Goal: Task Accomplishment & Management: Use online tool/utility

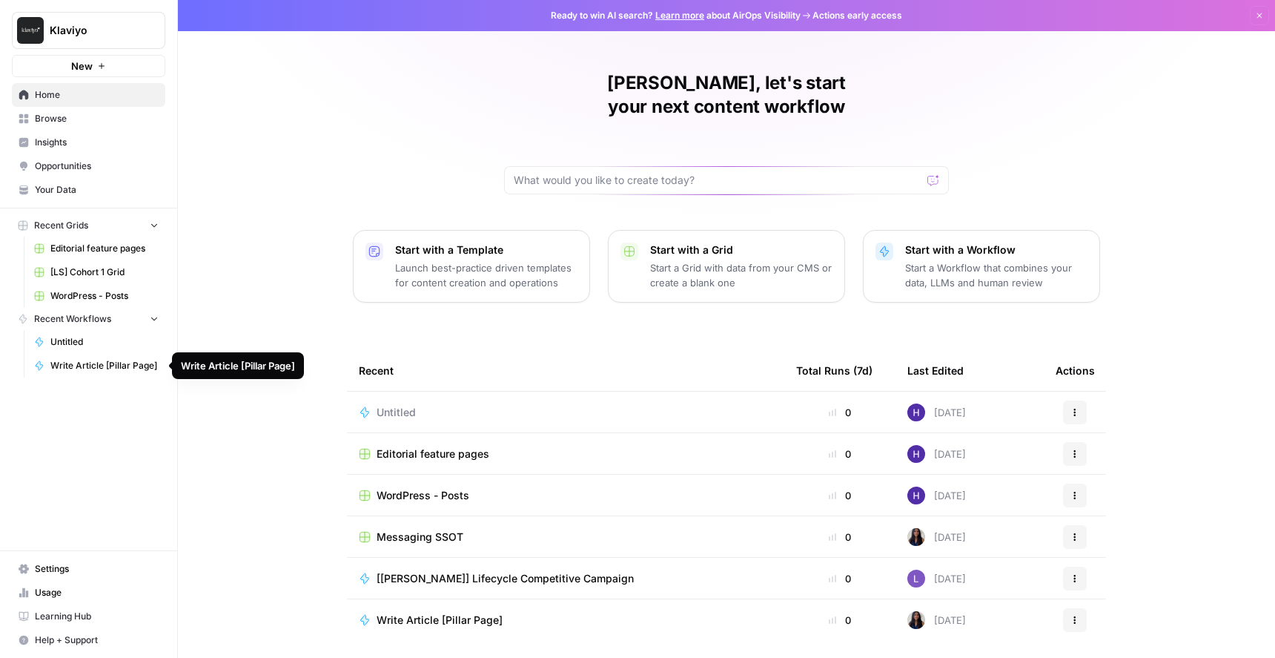
click at [94, 345] on span "Untitled" at bounding box center [104, 341] width 108 height 13
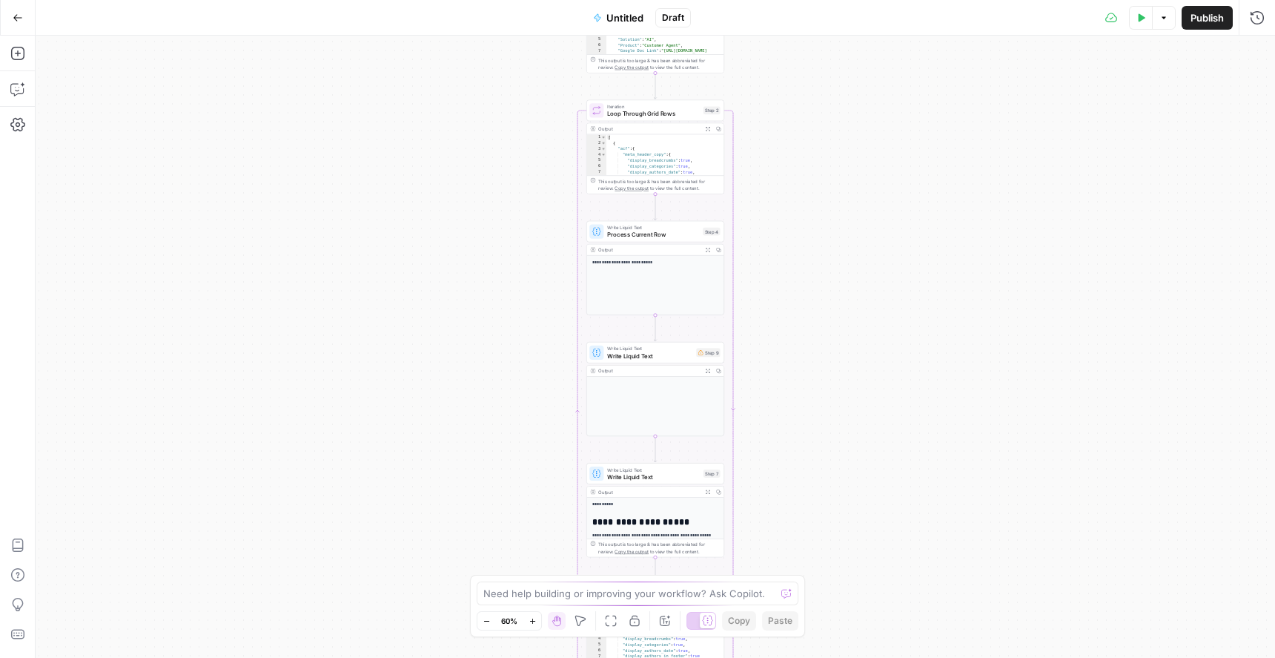
click at [619, 19] on span "Untitled" at bounding box center [625, 17] width 37 height 15
click at [108, 116] on input "Name" at bounding box center [182, 111] width 263 height 15
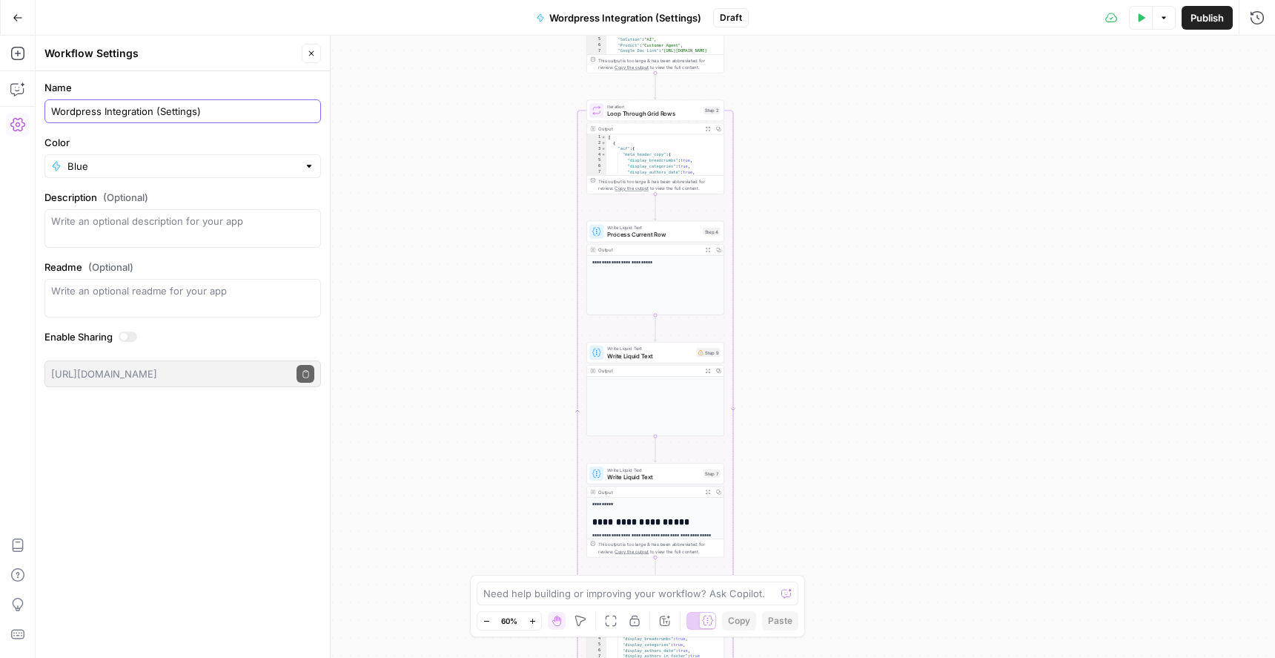
click at [168, 110] on input "Wordpress Integration (Settings)" at bounding box center [182, 111] width 263 height 15
click at [159, 110] on input "Wordpress Integration (Staging)" at bounding box center [182, 111] width 263 height 15
type input "Wordpress Integration (WIP - Staging)"
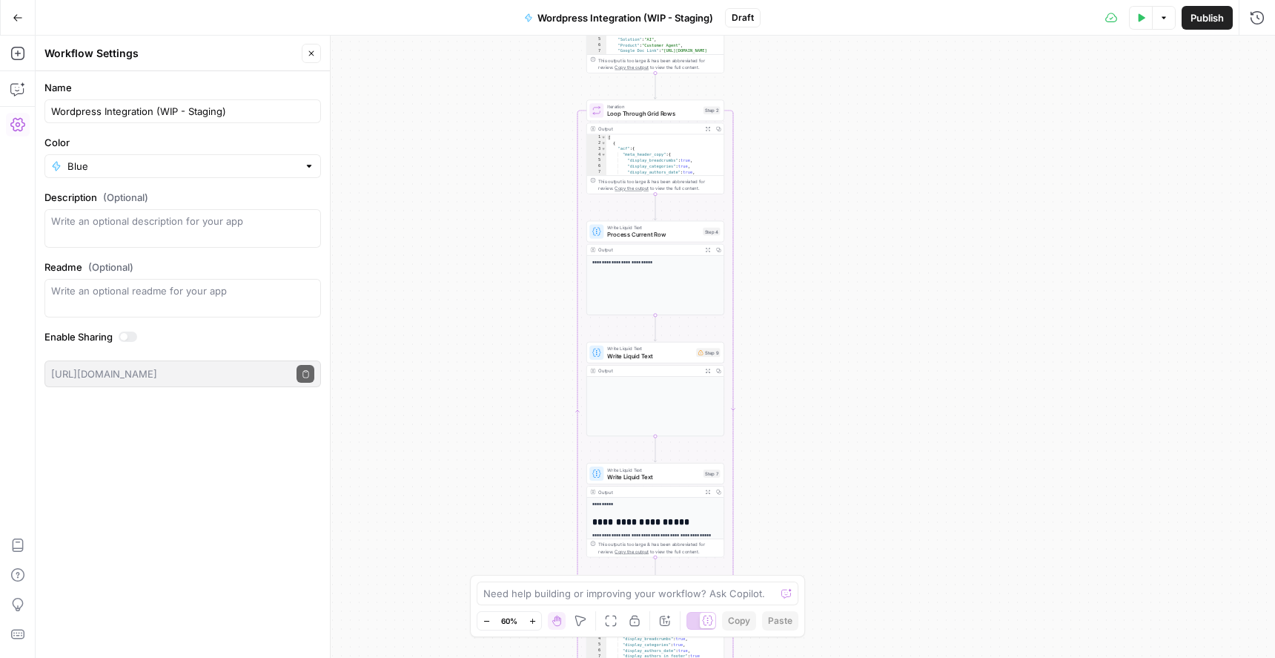
click at [213, 142] on label "Color" at bounding box center [182, 142] width 277 height 15
click at [213, 159] on input "Blue" at bounding box center [182, 166] width 231 height 15
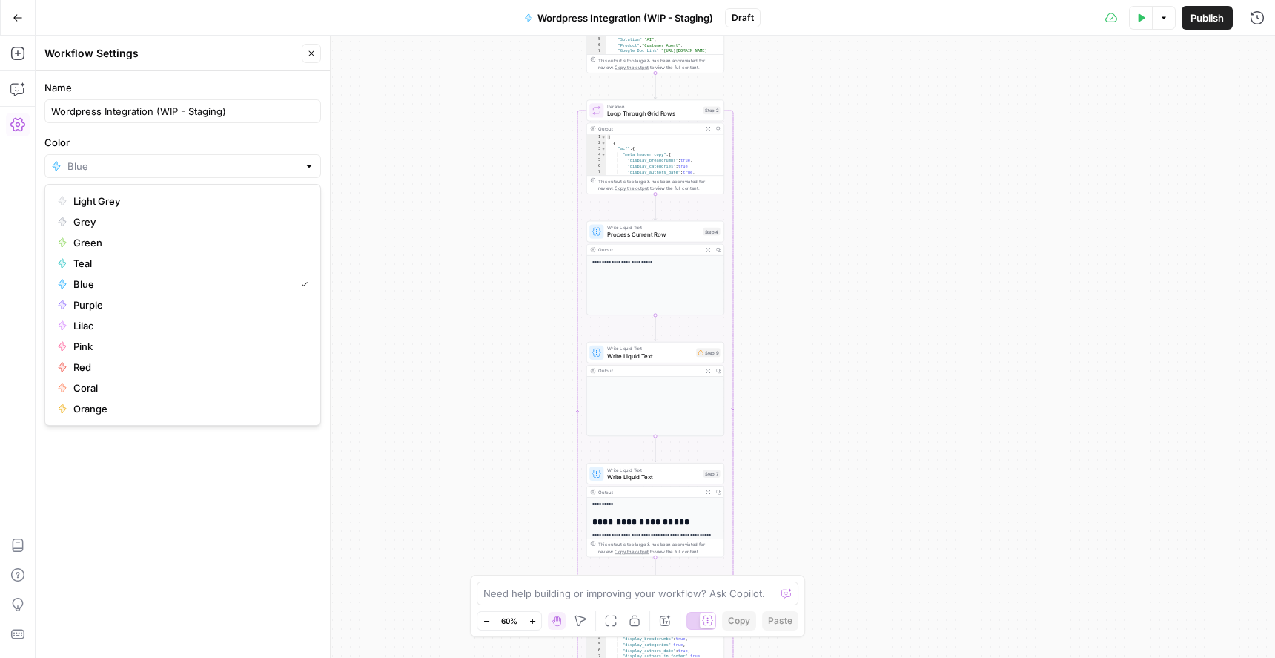
click at [247, 529] on div "Name Wordpress Integration (WIP - Staging) Color Description (Optional) Readme …" at bounding box center [183, 364] width 294 height 587
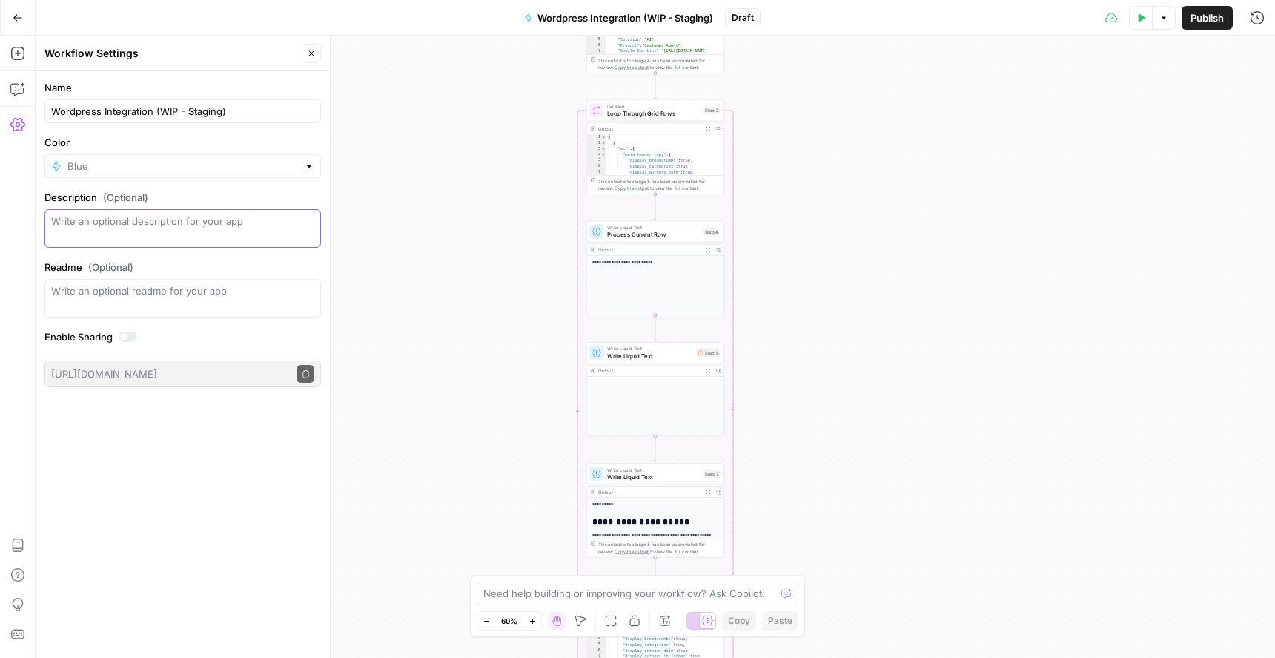
click at [257, 219] on textarea "Description (Optional)" at bounding box center [182, 229] width 263 height 30
type textarea "Integration for sending a Grid of data to Wordpress. Currently a WIP and set to…"
click at [222, 452] on div "Name Wordpress Integration (WIP - Staging) Color Description (Optional) Integra…" at bounding box center [183, 364] width 294 height 587
click at [308, 56] on icon "button" at bounding box center [311, 53] width 9 height 9
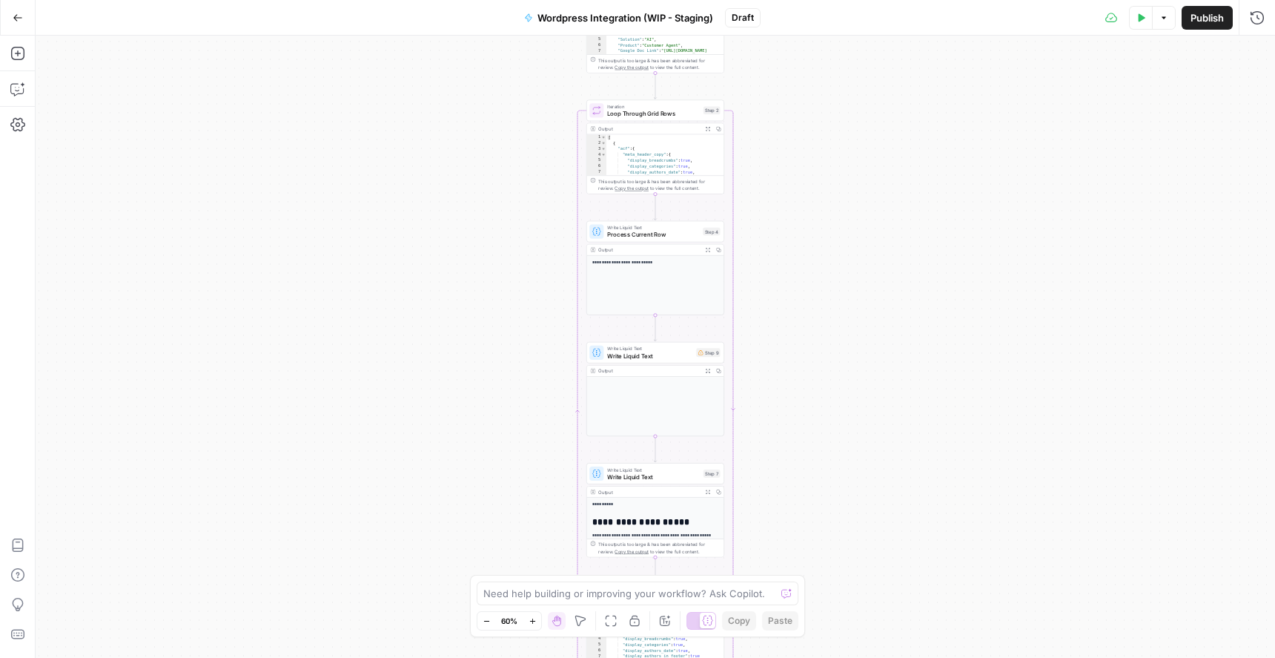
click at [765, 262] on div "Workflow Input Settings Inputs Read from Grid Read from Grid Step 1 Output Expa…" at bounding box center [656, 347] width 1240 height 622
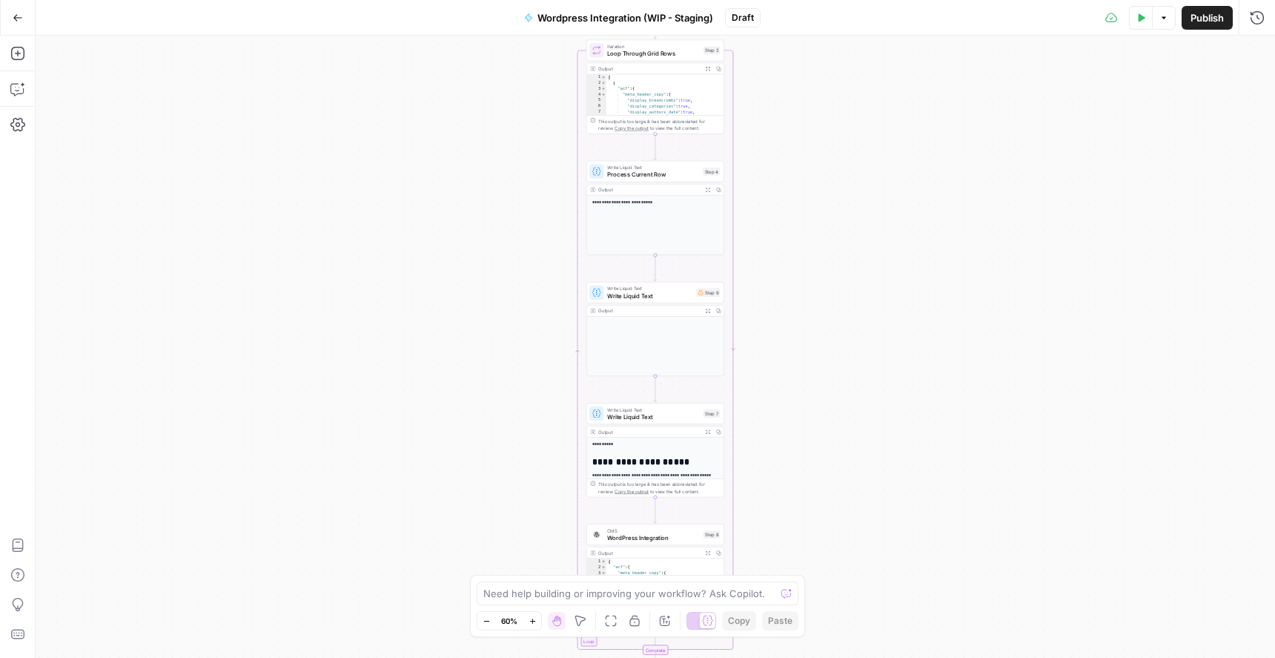
drag, startPoint x: 814, startPoint y: 388, endPoint x: 831, endPoint y: 134, distance: 254.2
click at [831, 134] on div "Workflow Input Settings Inputs Read from Grid Read from Grid Step 1 Output Expa…" at bounding box center [656, 347] width 1240 height 622
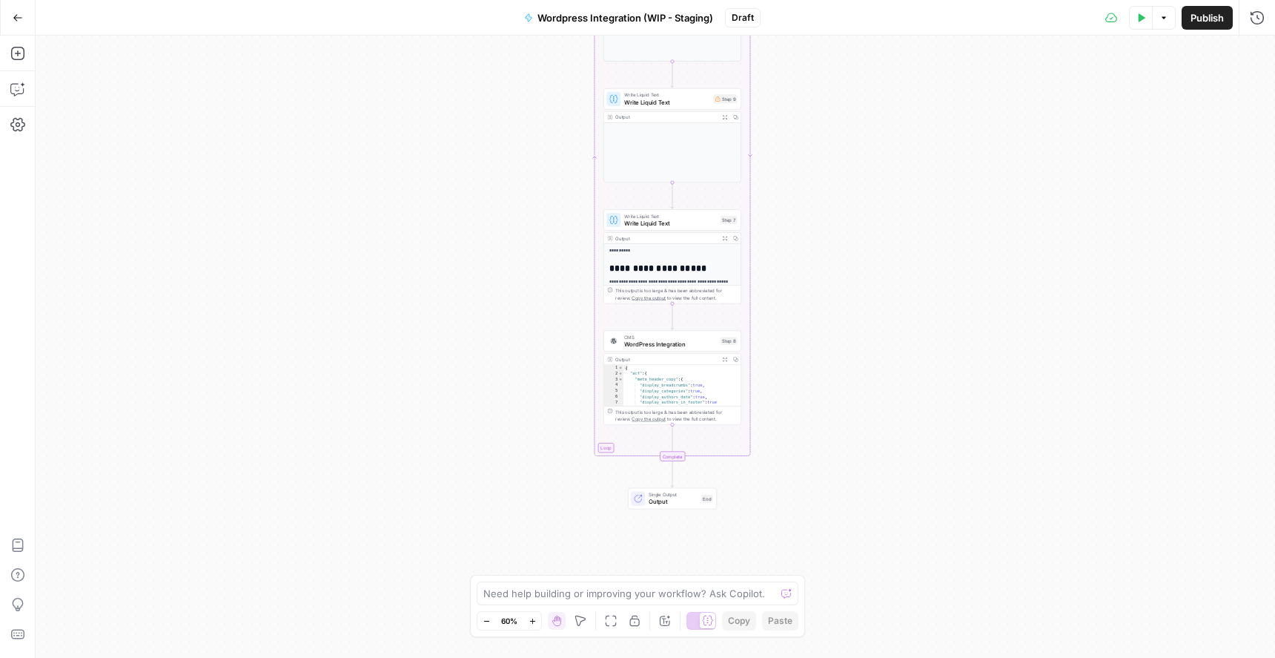
click at [696, 383] on div "{ "acf" : { "meta_header_copy" : { "display_breadcrumbs" : true , "display_cate…" at bounding box center [683, 391] width 118 height 53
type textarea "**********"
click at [690, 346] on span "WordPress Integration" at bounding box center [670, 344] width 93 height 9
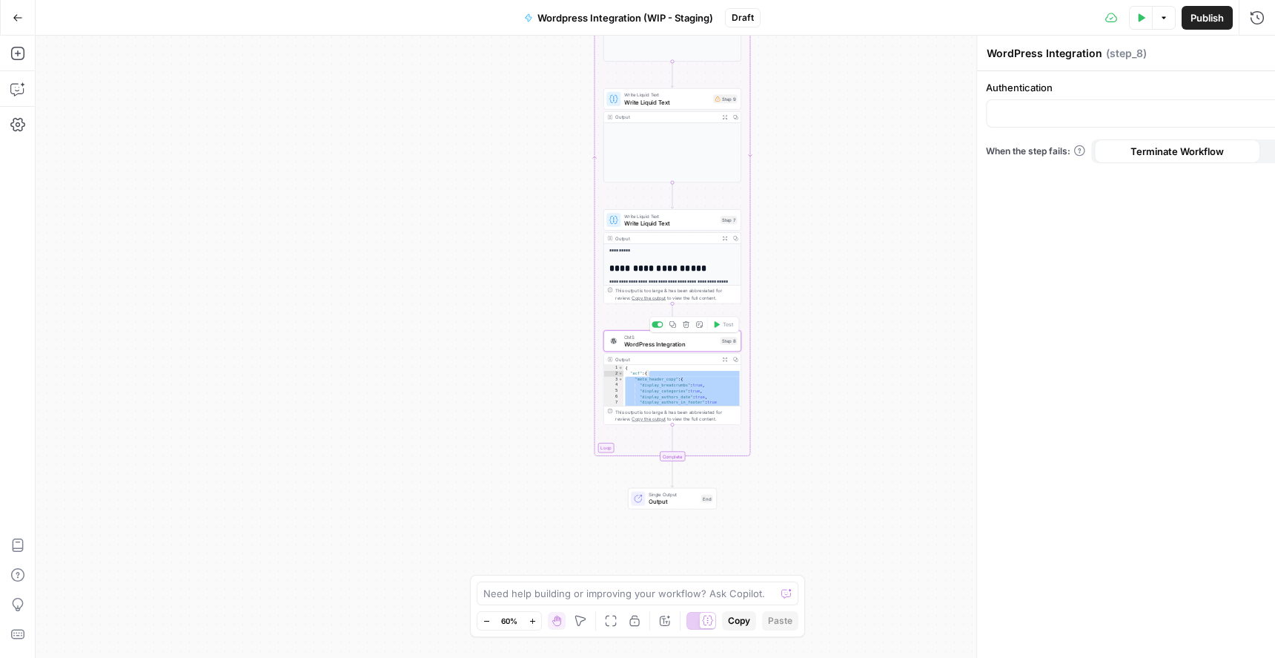
type input "WordPress 1"
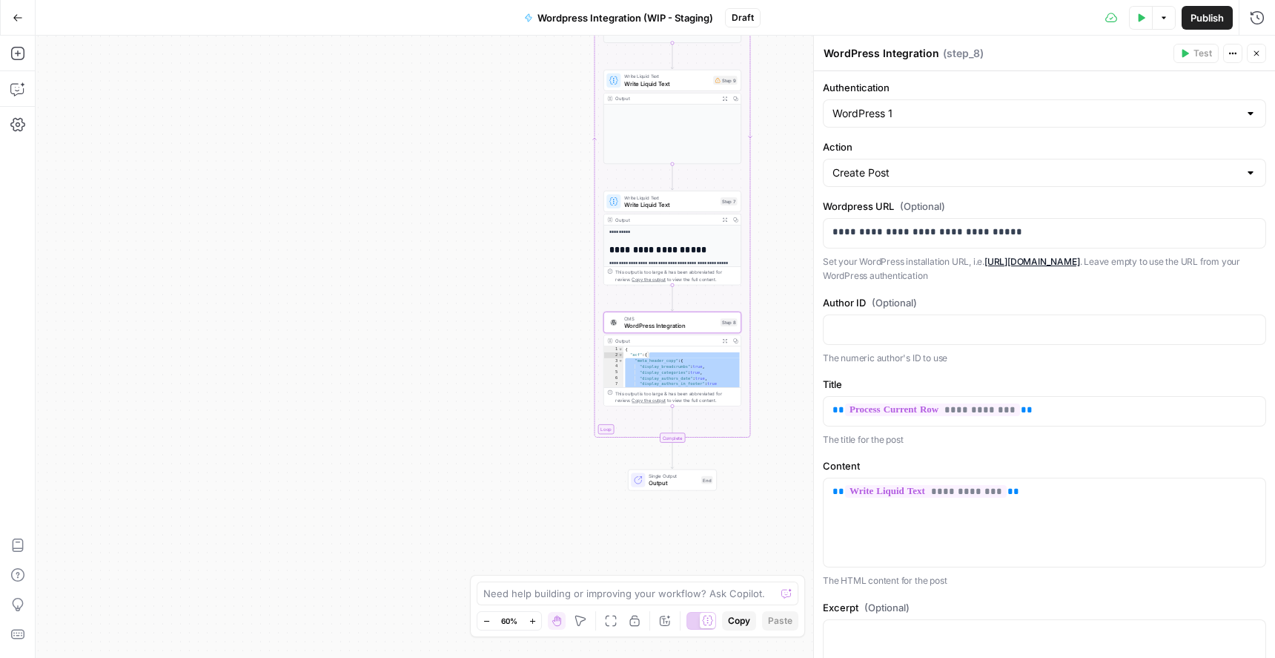
click at [1035, 581] on p "The HTML content for the post" at bounding box center [1044, 580] width 443 height 15
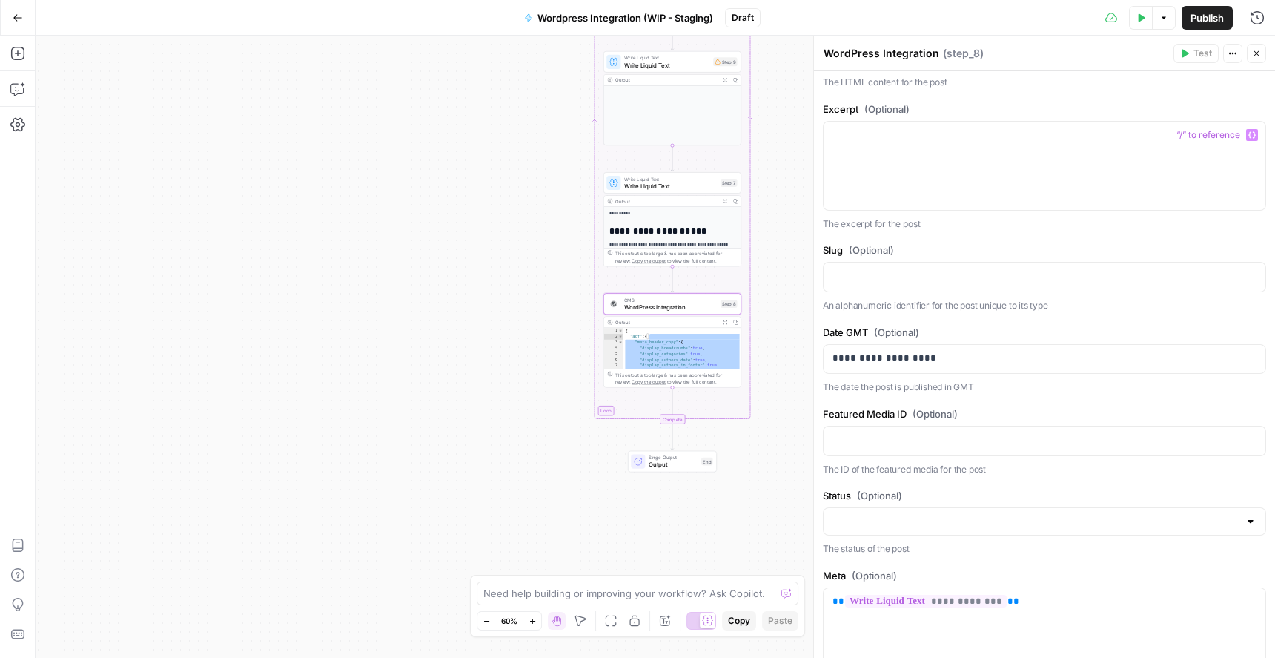
scroll to position [997, 0]
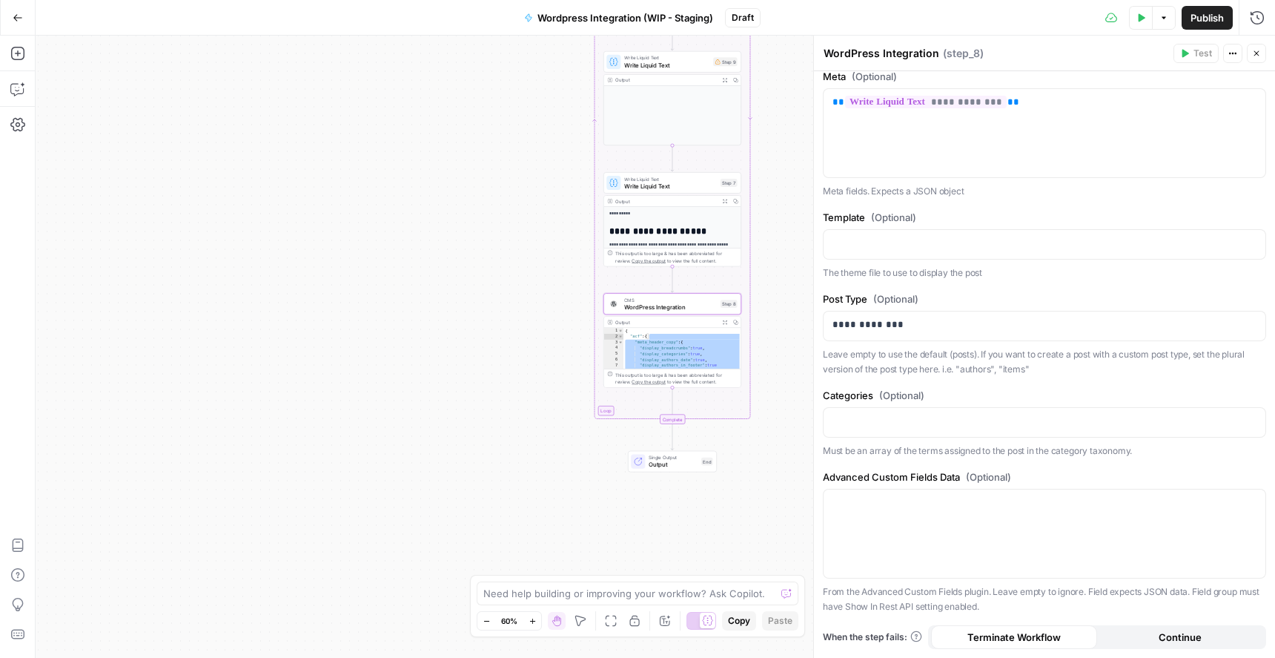
drag, startPoint x: 1035, startPoint y: 581, endPoint x: 1022, endPoint y: 678, distance: 98.8
click at [1022, 657] on html "Klaviyo New Home Browse Insights Opportunities Your Data Recent Grids Editorial…" at bounding box center [637, 329] width 1275 height 658
click at [1039, 472] on label "Advanced Custom Fields Data (Optional)" at bounding box center [1044, 476] width 443 height 15
click at [978, 269] on p "The theme file to use to display the post" at bounding box center [1044, 272] width 443 height 15
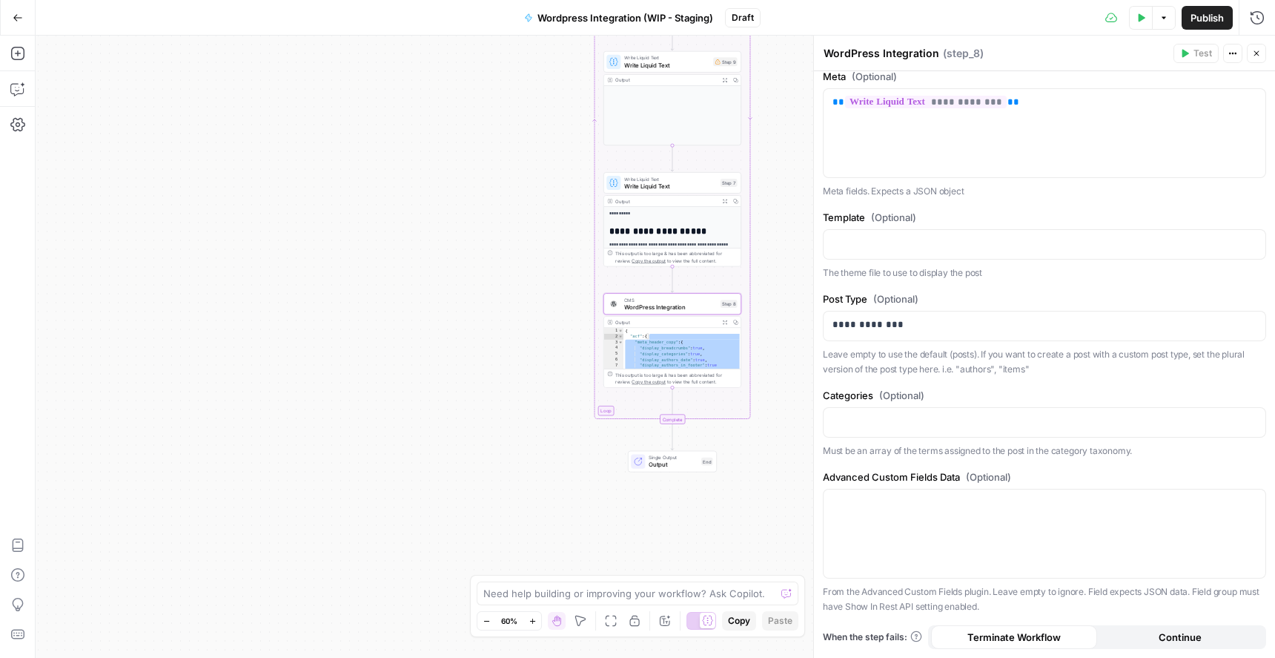
click at [978, 269] on p "The theme file to use to display the post" at bounding box center [1044, 272] width 443 height 15
click at [1028, 277] on p "The theme file to use to display the post" at bounding box center [1044, 272] width 443 height 15
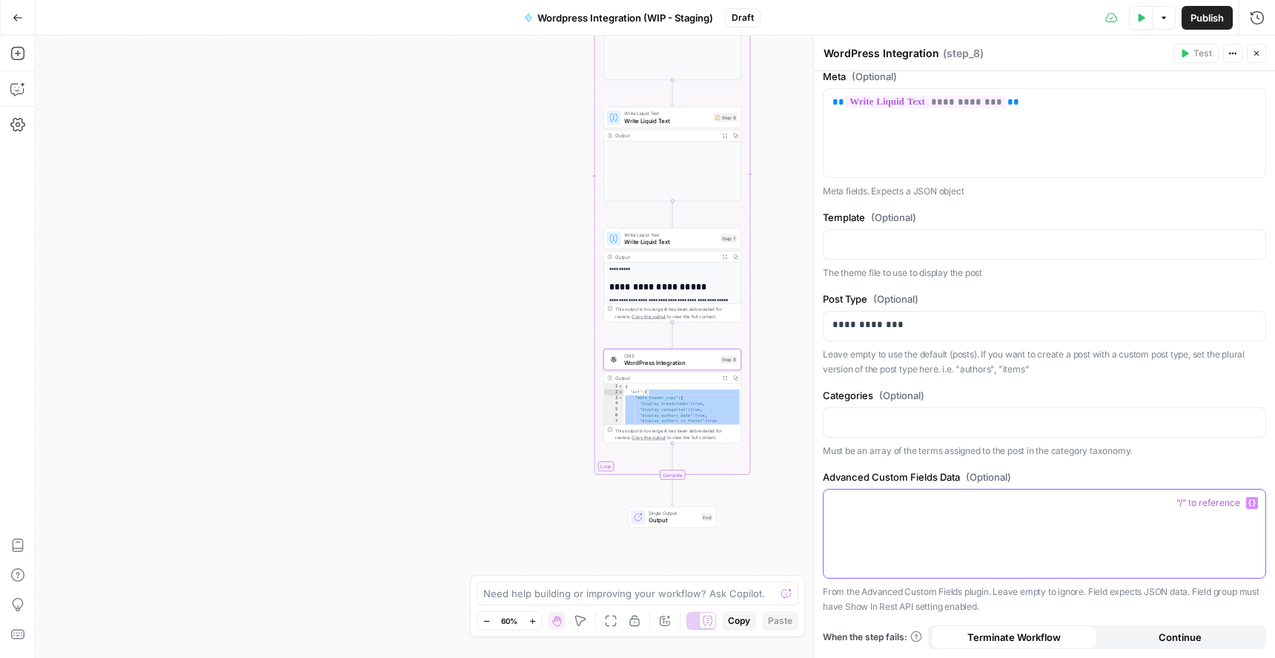
click at [924, 509] on p at bounding box center [1045, 502] width 424 height 15
drag, startPoint x: 1002, startPoint y: 544, endPoint x: 824, endPoint y: 530, distance: 178.5
click at [824, 530] on div "**********" at bounding box center [1045, 533] width 442 height 88
click at [988, 369] on p "Leave empty to use the default (posts). If you want to create a post with a cus…" at bounding box center [1044, 361] width 443 height 29
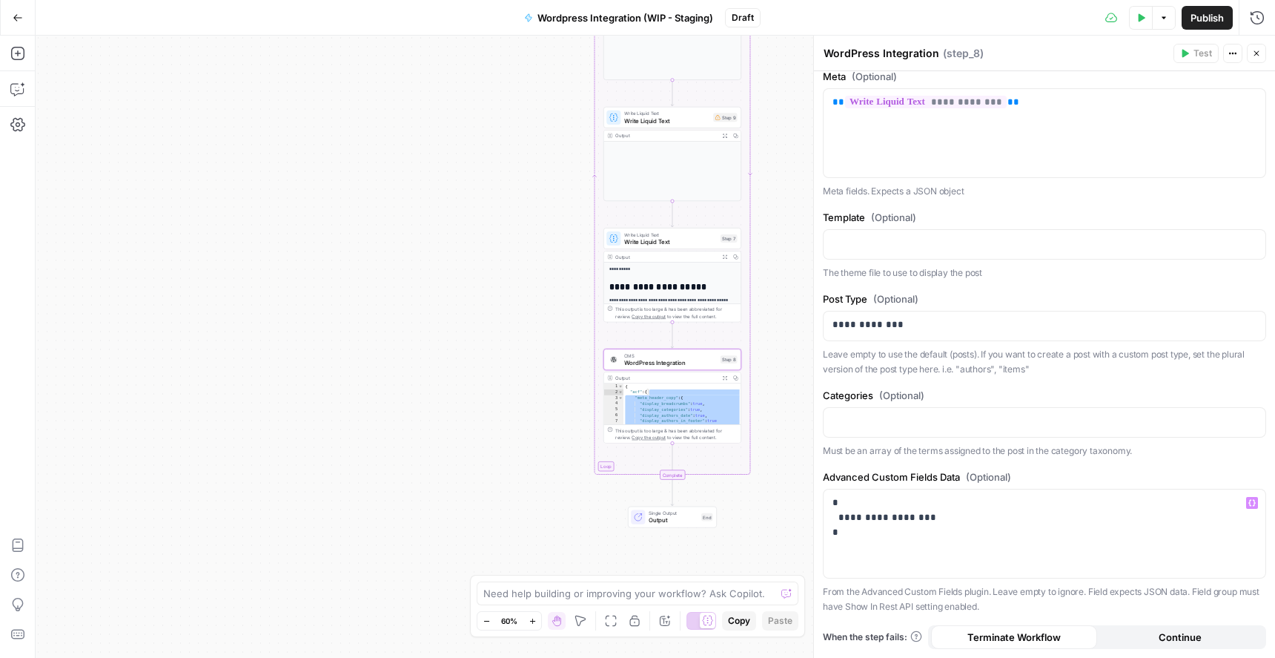
click at [993, 194] on p "Meta fields. Expects a JSON object" at bounding box center [1044, 191] width 443 height 15
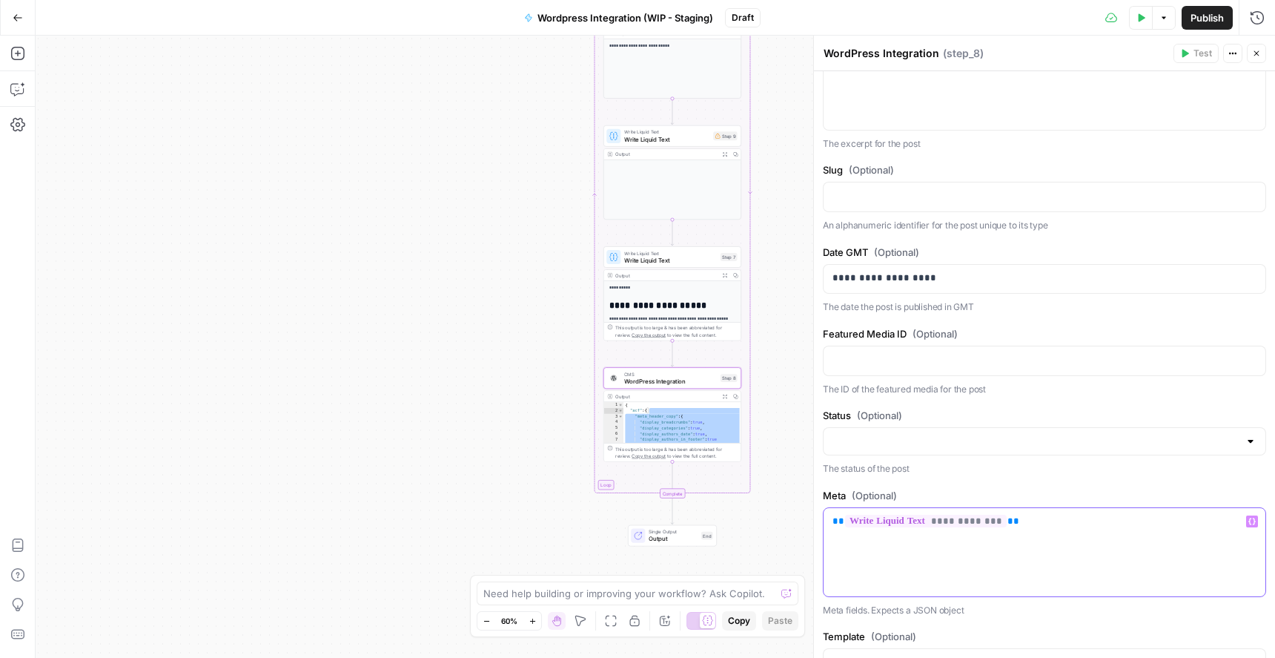
scroll to position [274, 0]
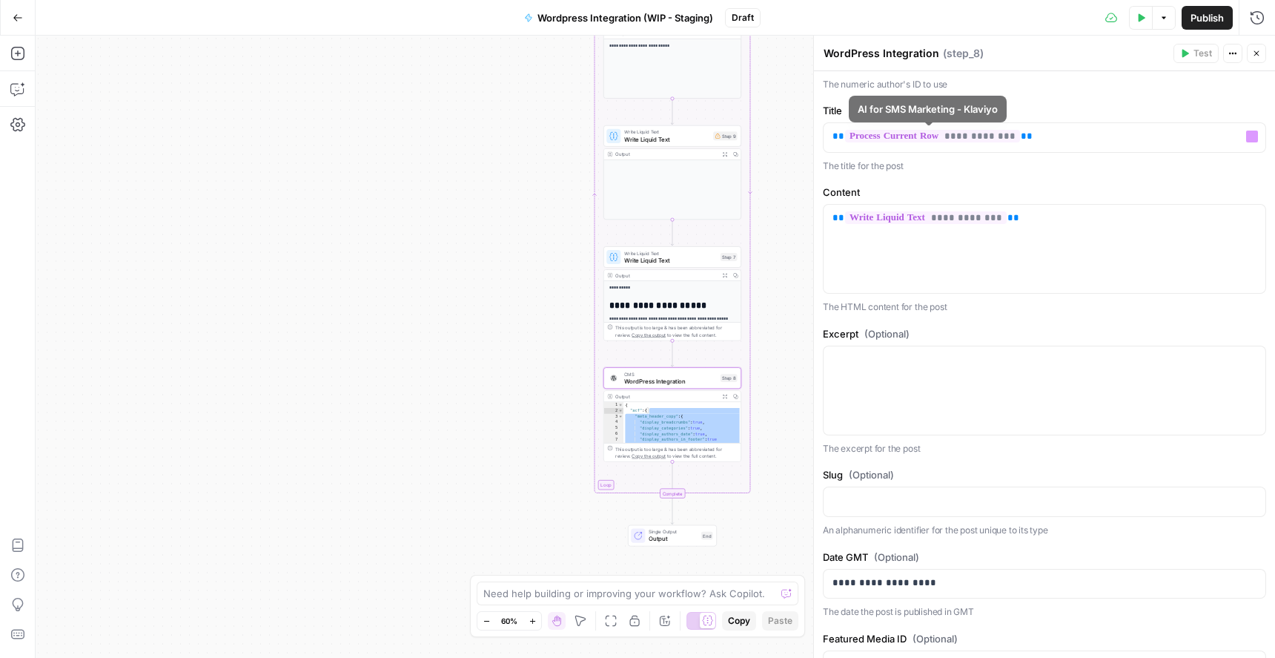
drag, startPoint x: 993, startPoint y: 194, endPoint x: 1011, endPoint y: 155, distance: 42.5
click at [0, 0] on form "**********" at bounding box center [0, 0] width 0 height 0
click at [1056, 452] on p "The excerpt for the post" at bounding box center [1044, 448] width 443 height 15
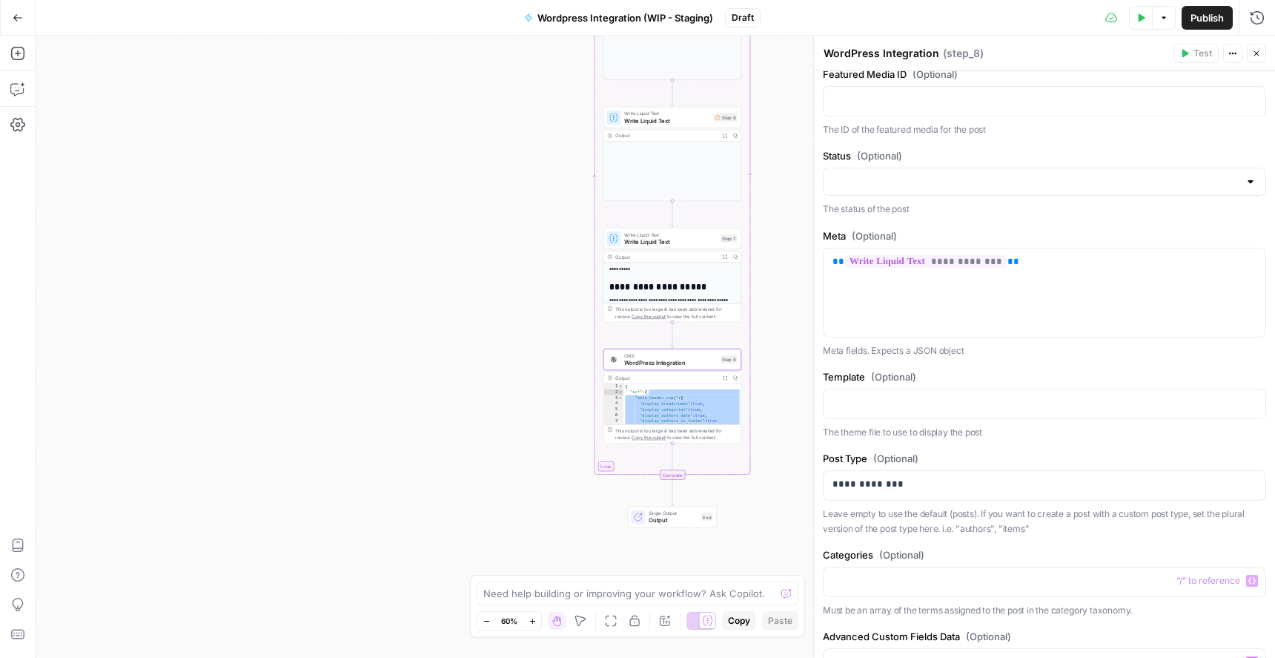
drag, startPoint x: 1076, startPoint y: 452, endPoint x: 1037, endPoint y: 650, distance: 201.7
click at [0, 0] on form "**********" at bounding box center [0, 0] width 0 height 0
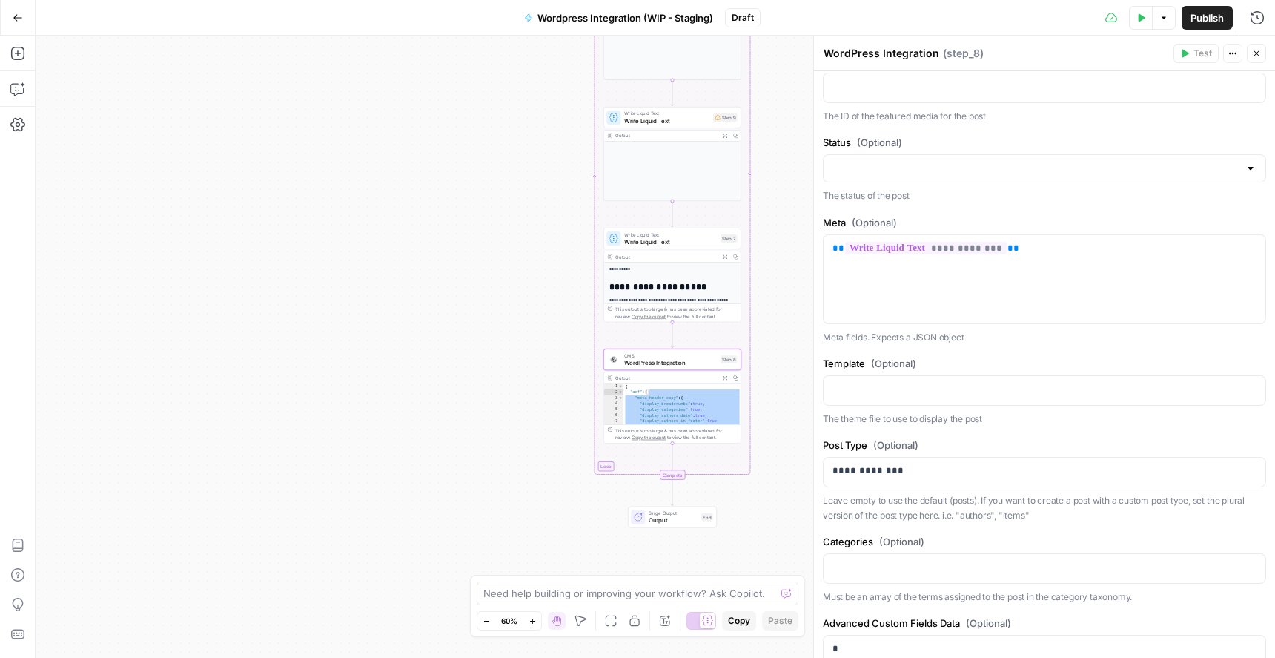
click at [1084, 437] on label "Post Type (Optional)" at bounding box center [1044, 444] width 443 height 15
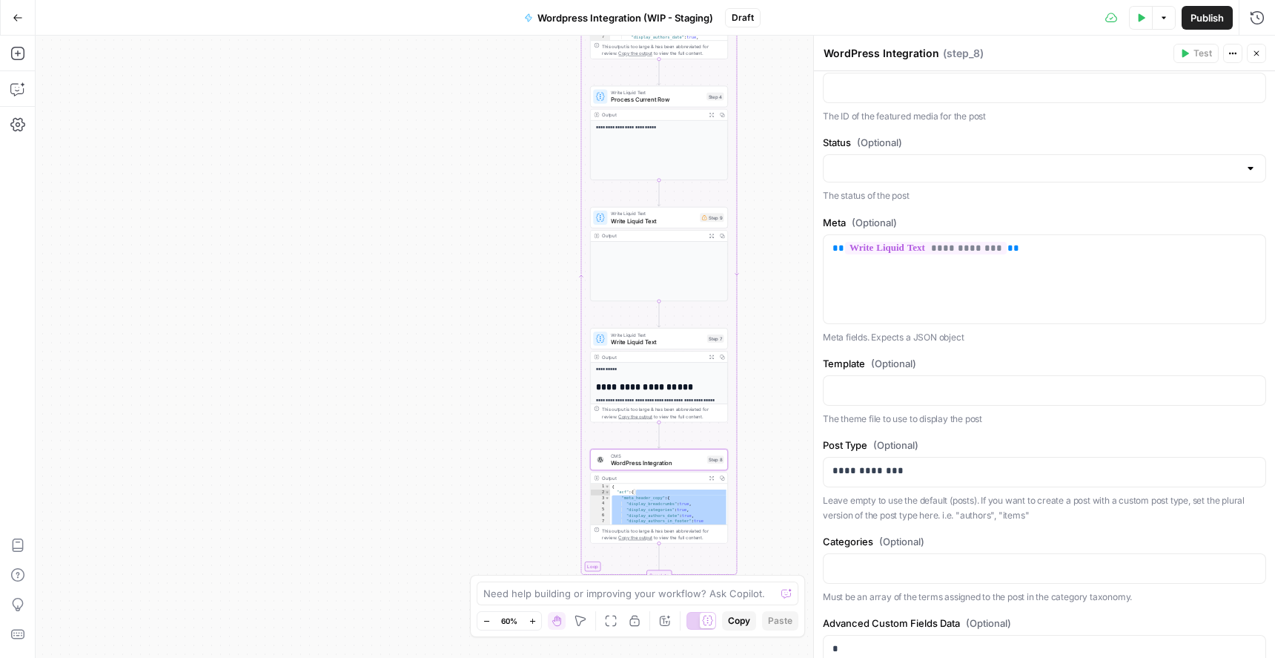
drag, startPoint x: 790, startPoint y: 223, endPoint x: 775, endPoint y: 332, distance: 110.0
click at [775, 332] on div "Workflow Input Settings Inputs Read from Grid Read from Grid Step 1 Output Expa…" at bounding box center [656, 347] width 1240 height 622
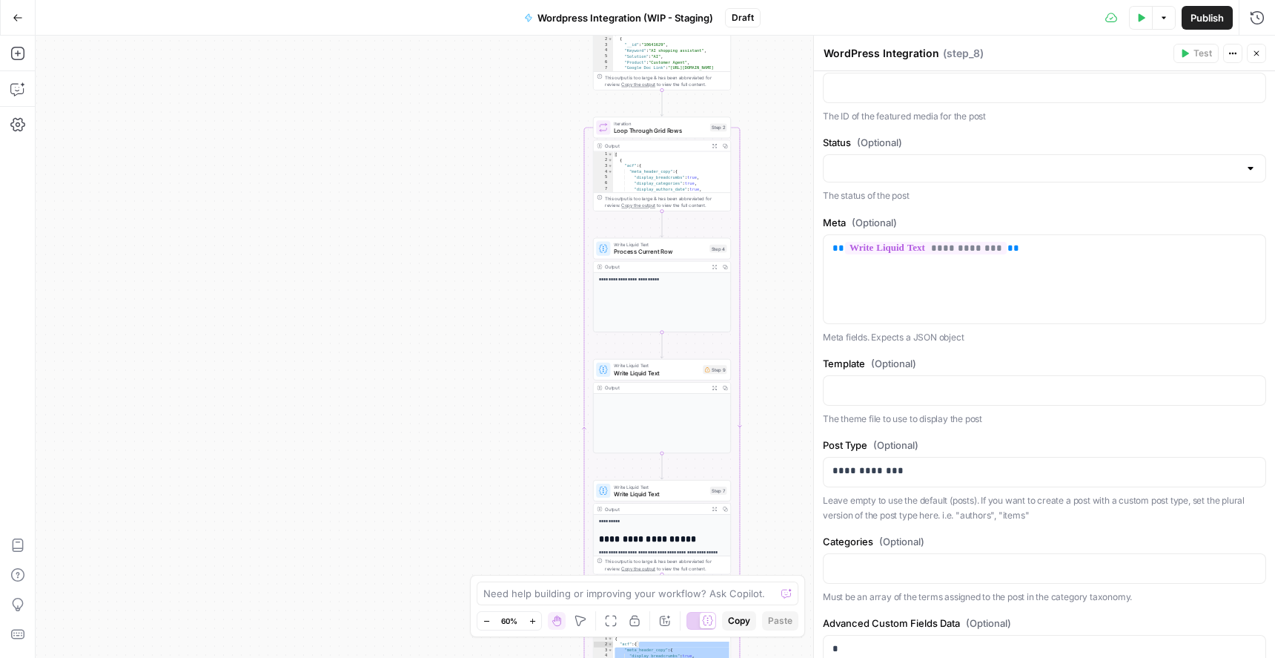
drag, startPoint x: 756, startPoint y: 201, endPoint x: 760, endPoint y: 369, distance: 168.4
click at [760, 369] on div "Workflow Input Settings Inputs Read from Grid Read from Grid Step 1 Output Expa…" at bounding box center [656, 347] width 1240 height 622
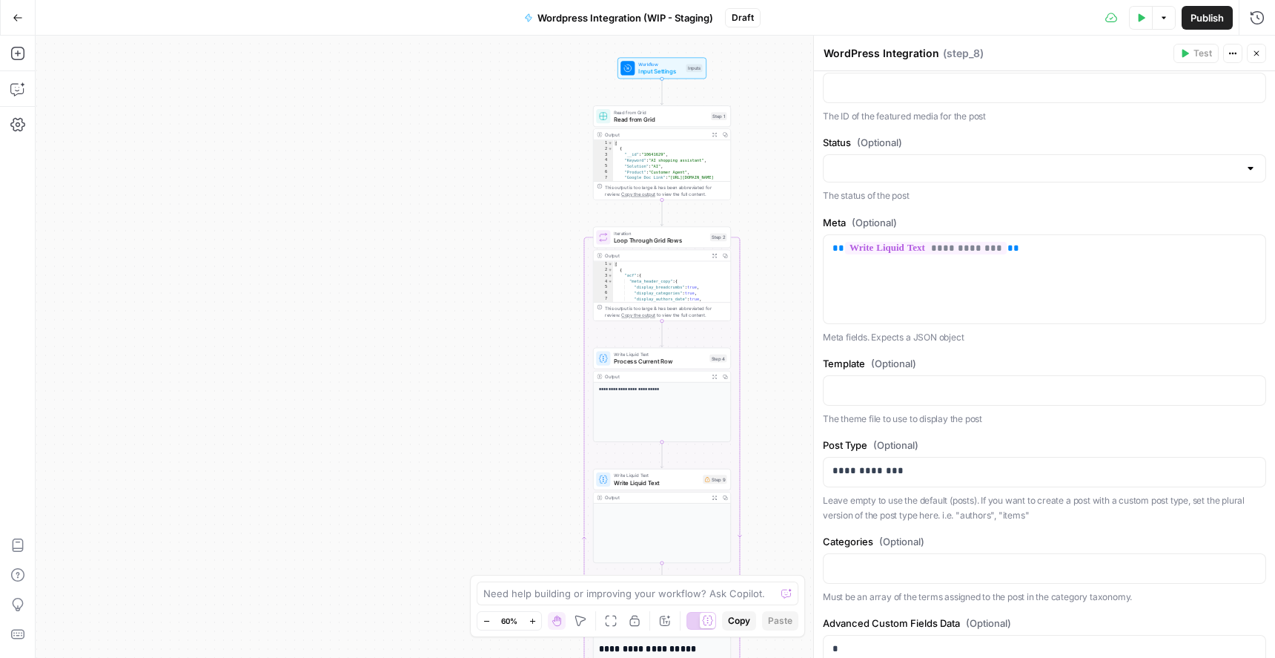
drag, startPoint x: 761, startPoint y: 193, endPoint x: 762, endPoint y: 287, distance: 94.2
click at [762, 287] on div "Workflow Input Settings Inputs Read from Grid Read from Grid Step 1 Output Expa…" at bounding box center [656, 347] width 1240 height 622
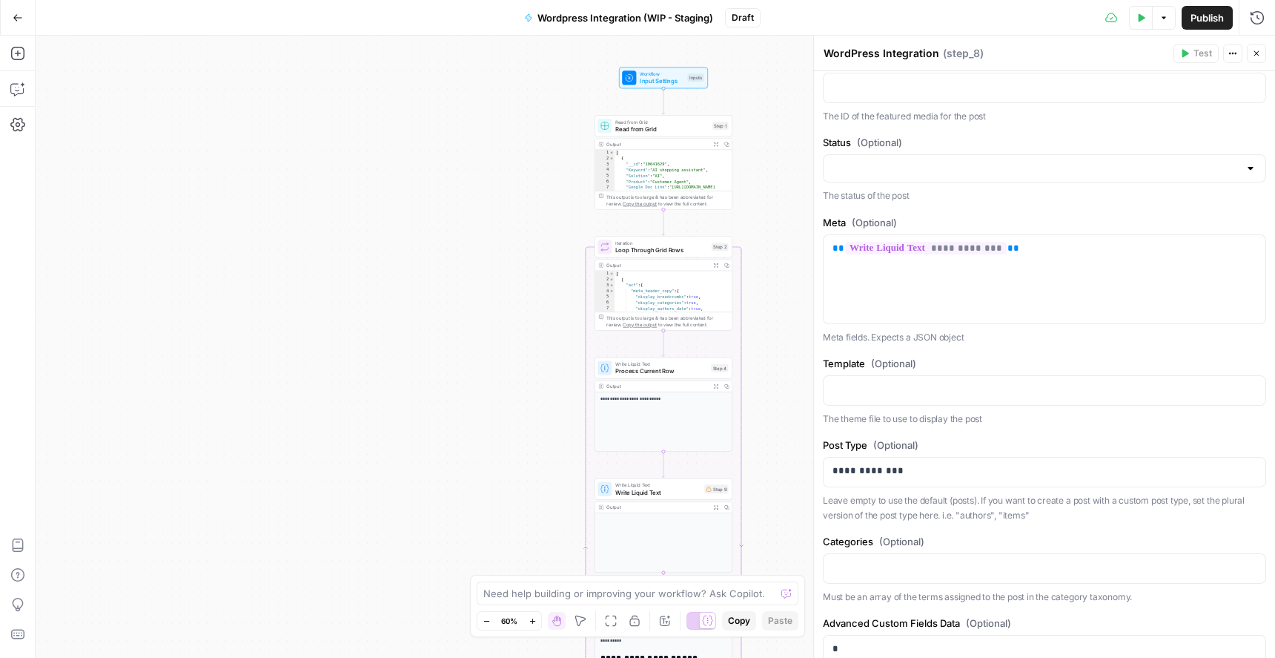
click at [665, 128] on span "Read from Grid" at bounding box center [661, 129] width 93 height 9
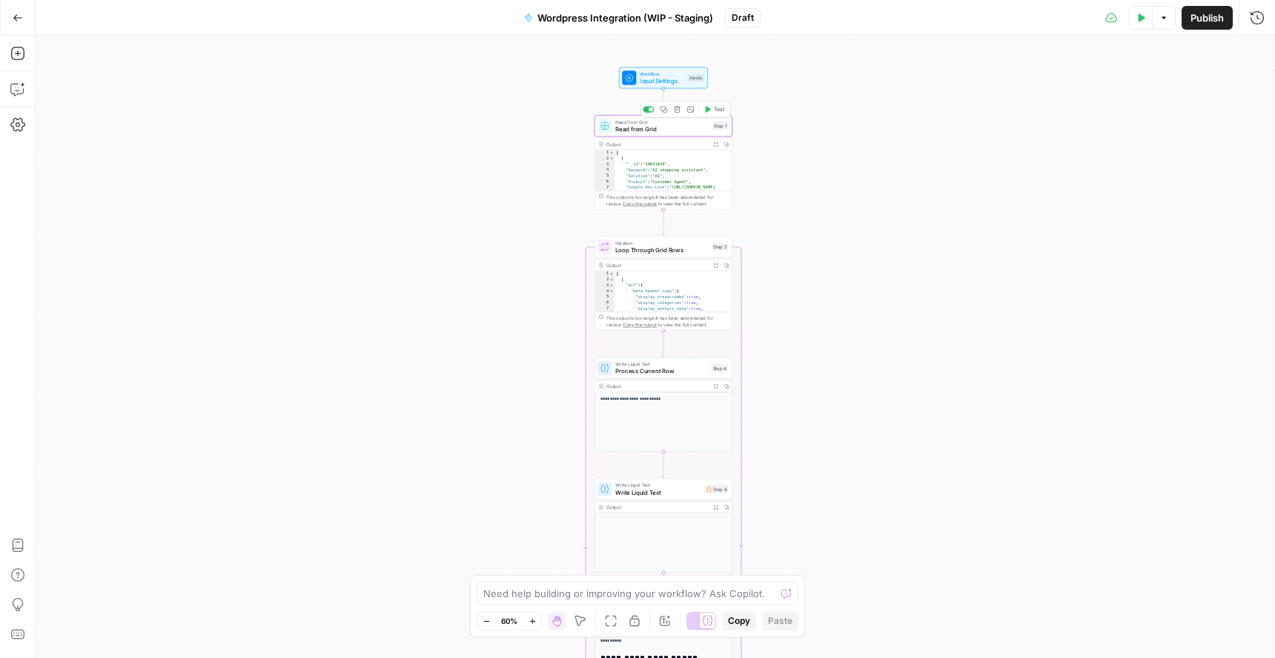
type input "Editorial feature pages"
type input "CoreX [[GEOGRAPHIC_DATA]]"
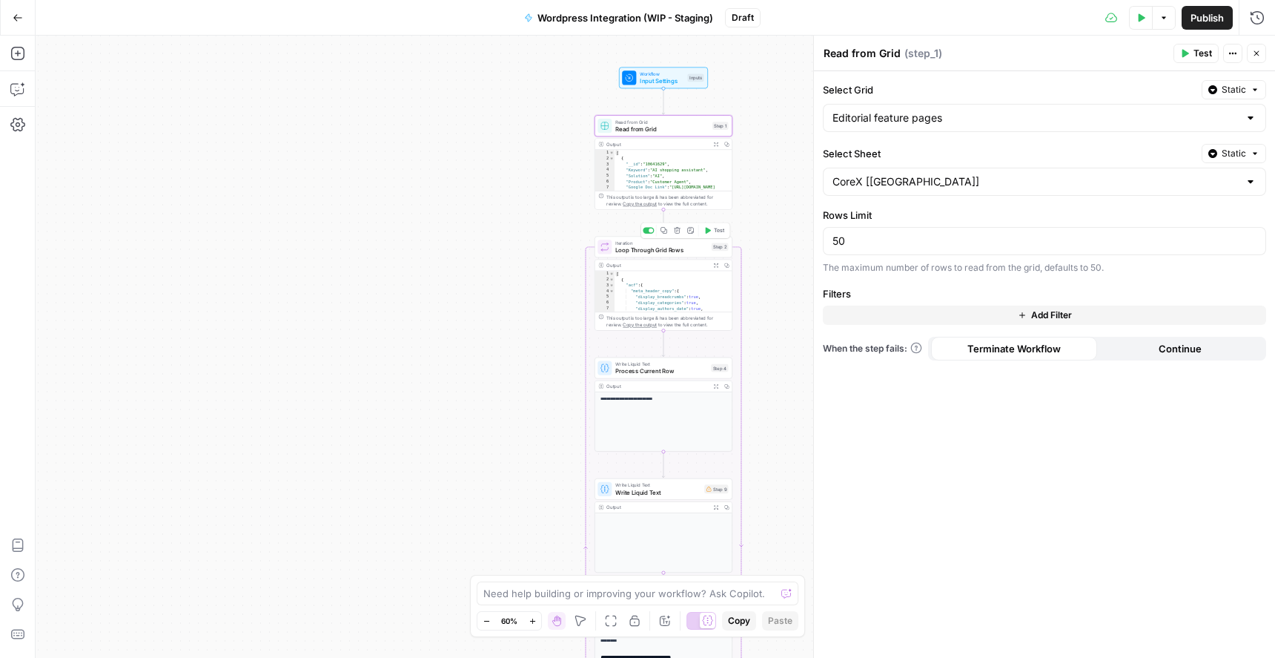
click at [661, 254] on span "Loop Through Grid Rows" at bounding box center [661, 249] width 93 height 9
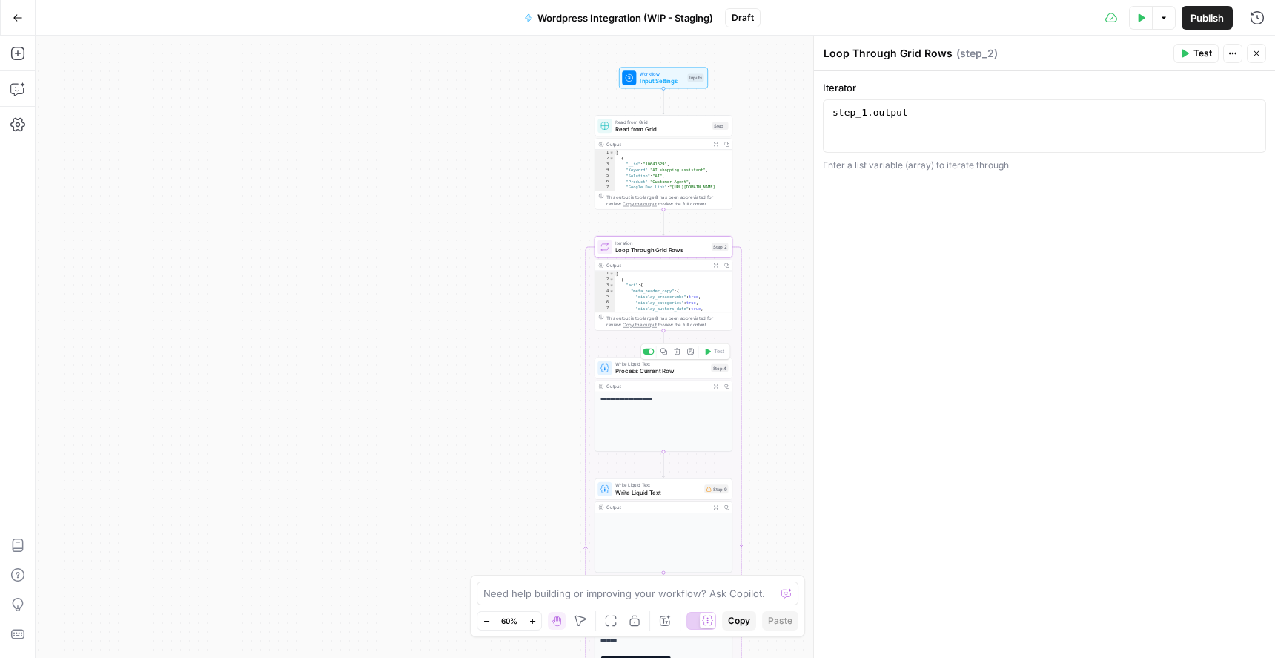
click at [676, 374] on span "Process Current Row" at bounding box center [661, 370] width 92 height 9
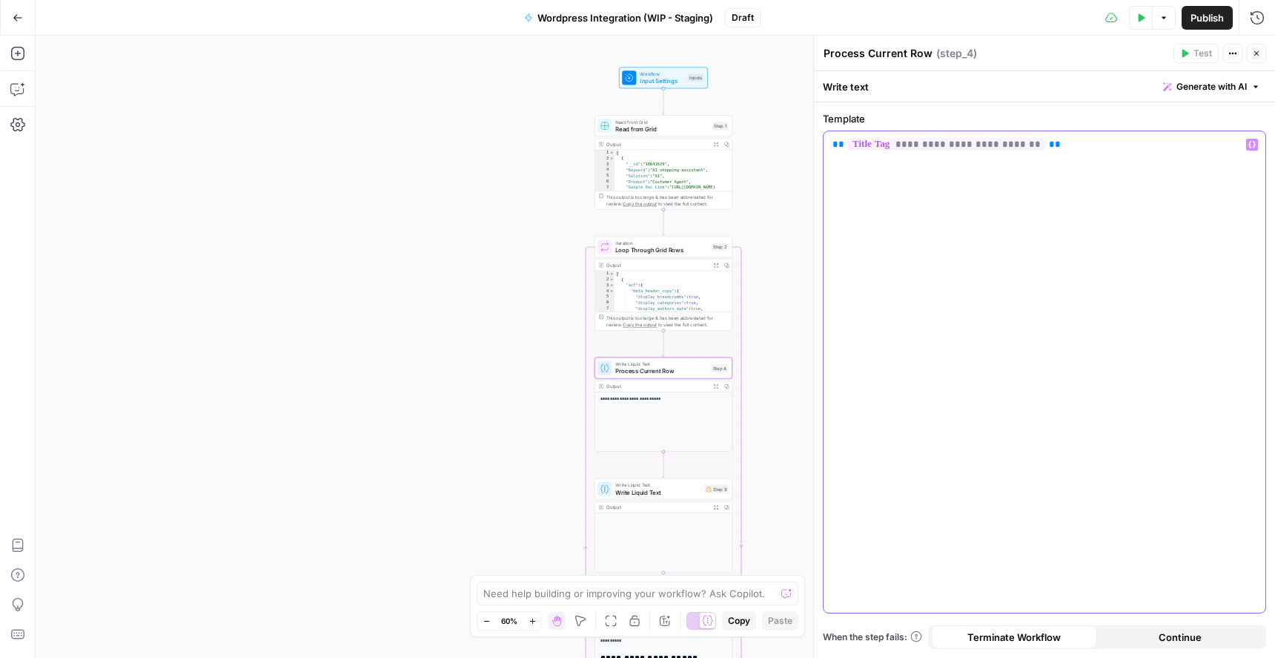
click at [1135, 153] on div "**********" at bounding box center [1045, 371] width 442 height 481
click at [1221, 82] on span "Generate with AI" at bounding box center [1212, 86] width 70 height 13
click at [1187, 139] on p at bounding box center [1117, 142] width 265 height 15
click at [1035, 346] on div "**********" at bounding box center [1045, 371] width 442 height 481
drag, startPoint x: 1045, startPoint y: 147, endPoint x: 822, endPoint y: 138, distance: 223.4
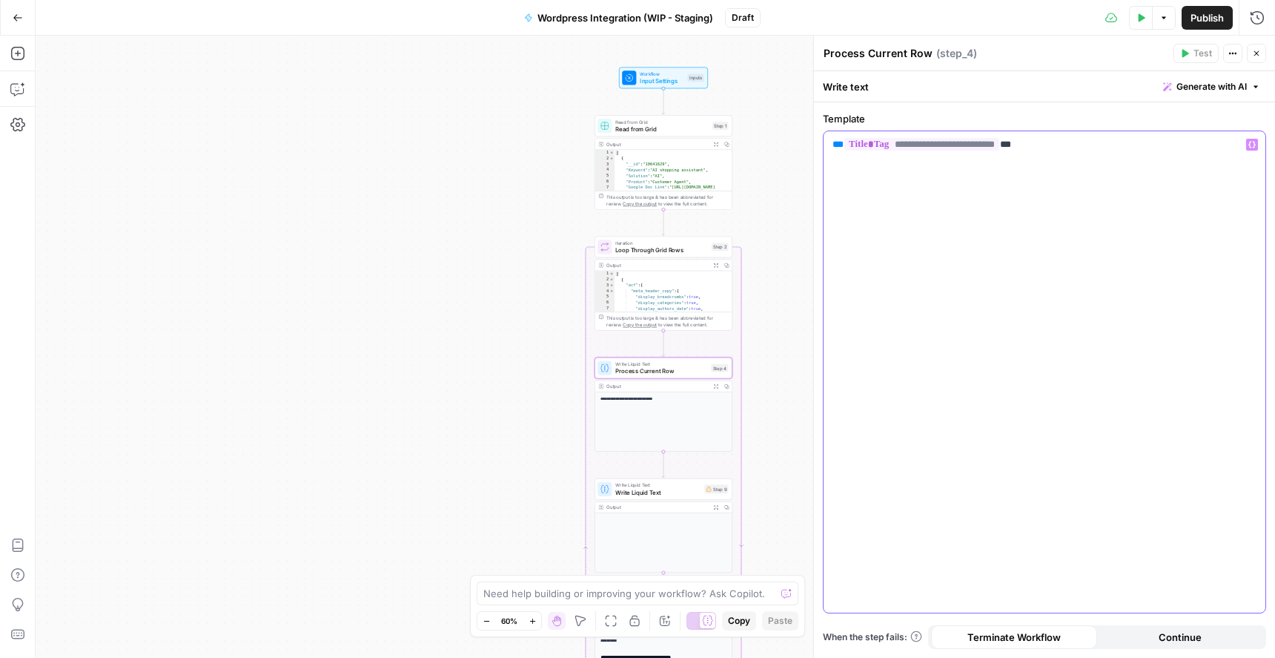
click at [822, 138] on div "**********" at bounding box center [1044, 379] width 461 height 555
copy p "**********"
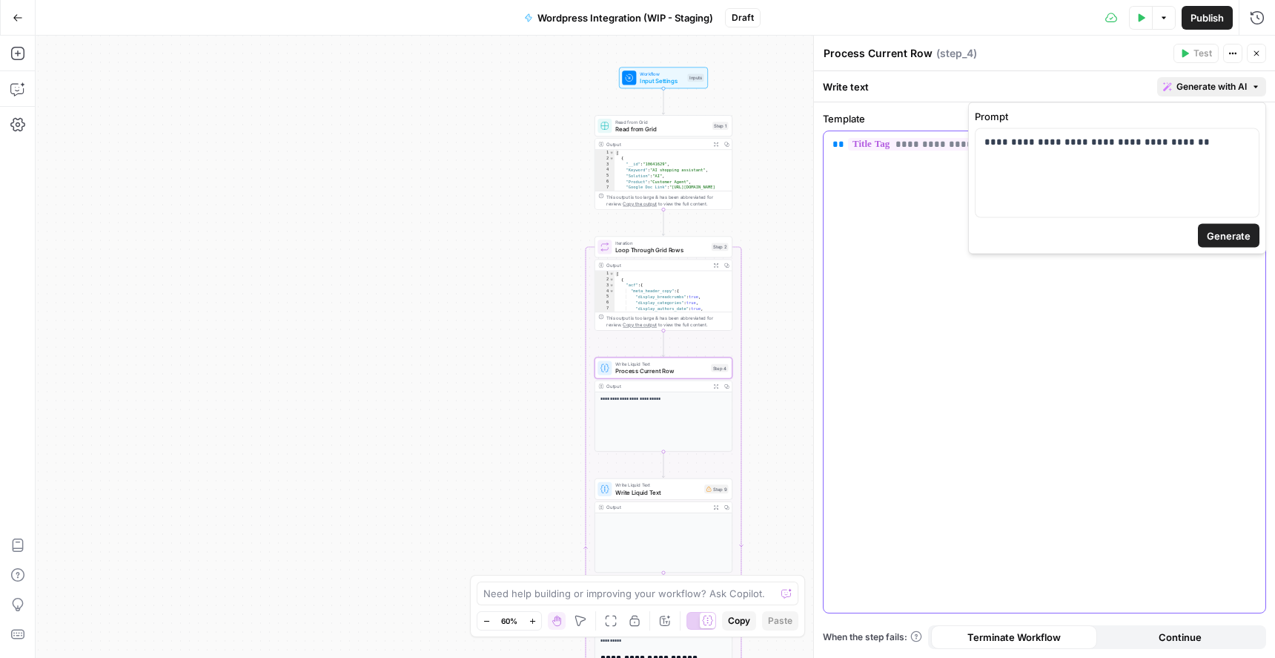
click at [1254, 87] on icon "button" at bounding box center [1256, 86] width 9 height 9
click at [1195, 145] on p "**********" at bounding box center [1117, 142] width 265 height 15
drag, startPoint x: 1100, startPoint y: 143, endPoint x: 1174, endPoint y: 146, distance: 74.2
click at [1174, 146] on p "**********" at bounding box center [1117, 142] width 265 height 15
paste div
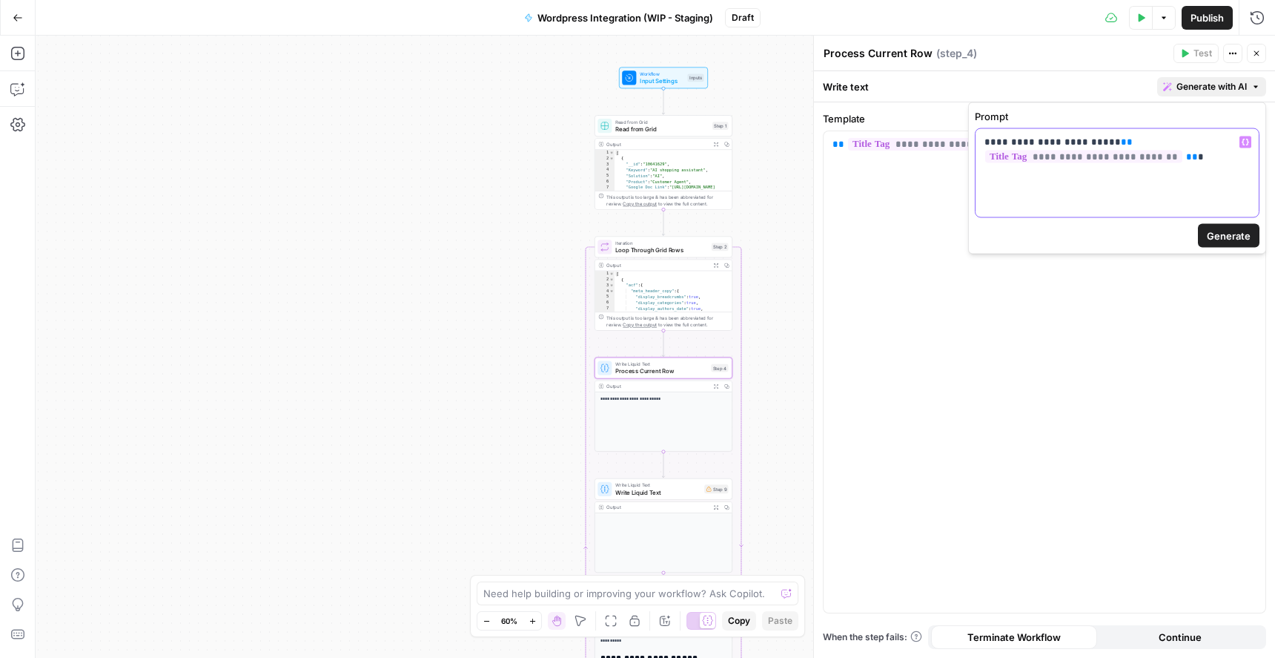
click at [1209, 156] on p "**********" at bounding box center [1117, 150] width 265 height 30
click at [1228, 237] on span "Generate" at bounding box center [1229, 235] width 44 height 15
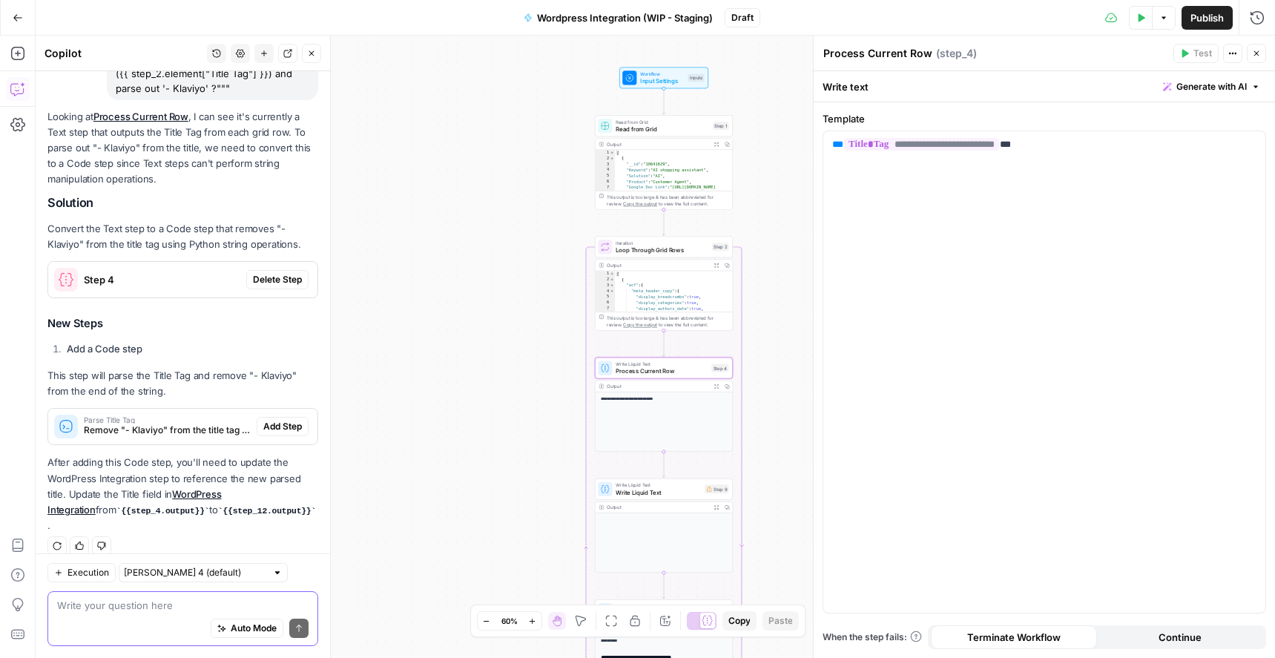
scroll to position [158, 0]
